Goal: Navigation & Orientation: Find specific page/section

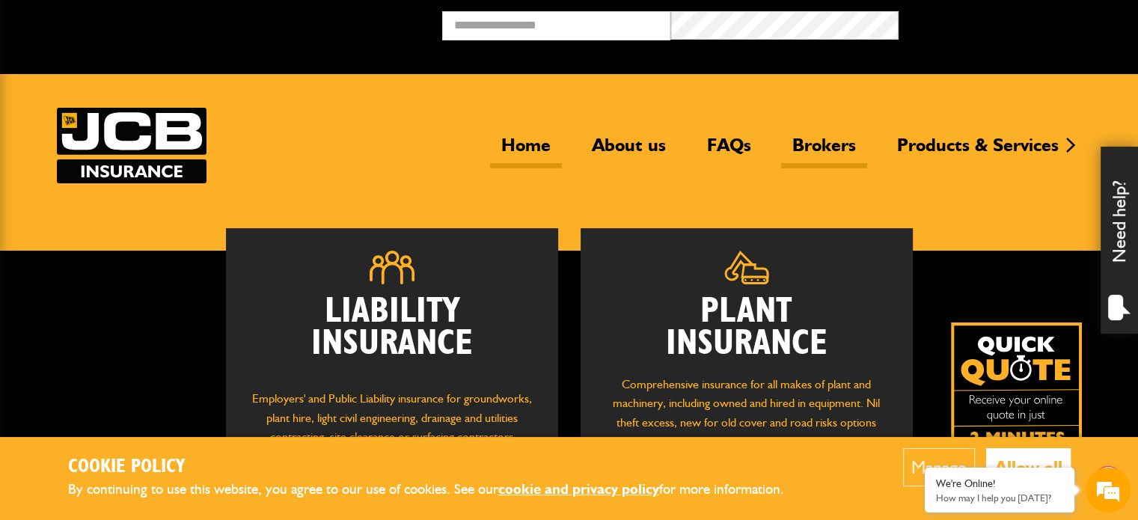
click at [855, 141] on link "Brokers" at bounding box center [824, 151] width 86 height 34
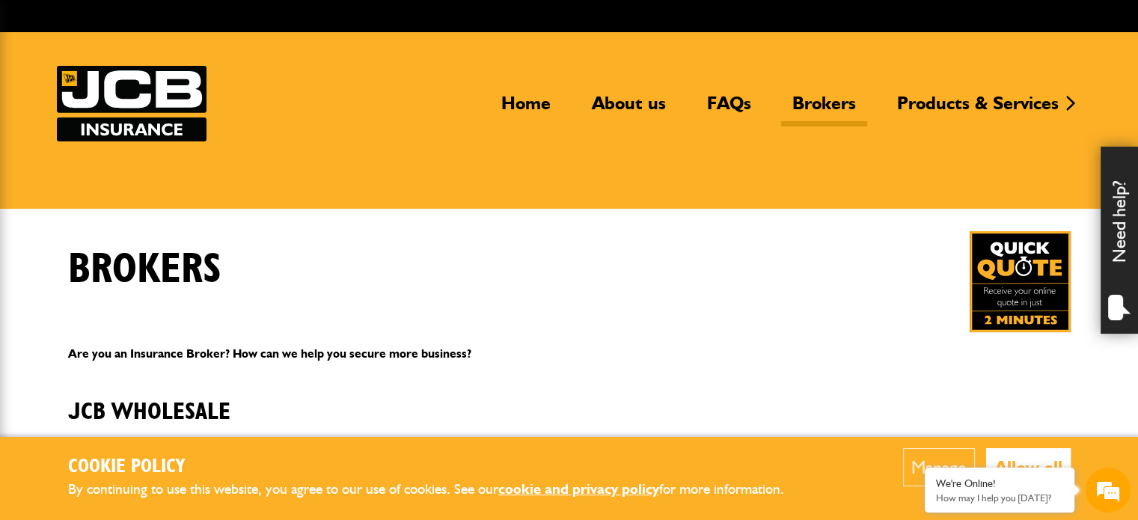
scroll to position [39, 0]
